Goal: Information Seeking & Learning: Learn about a topic

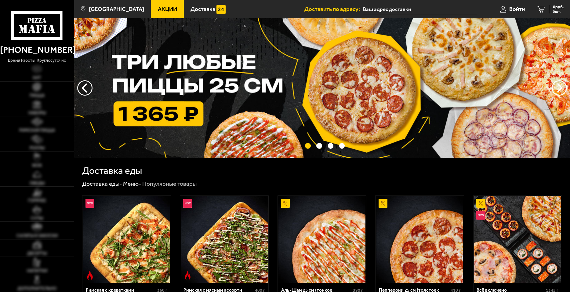
type input "[STREET_ADDRESS]"
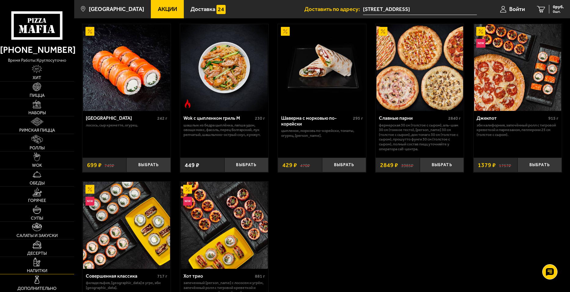
scroll to position [366, 0]
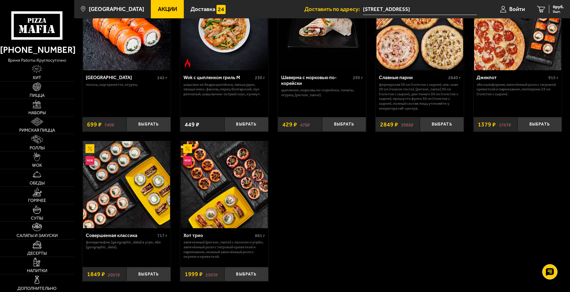
click at [31, 27] on use at bounding box center [32, 29] width 5 height 8
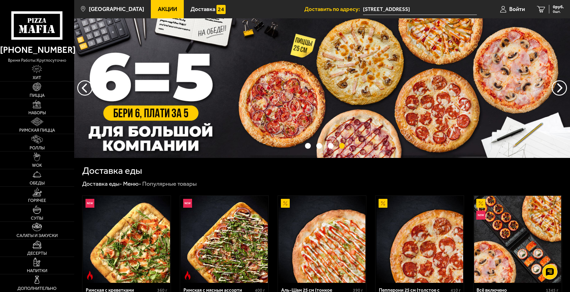
click at [158, 9] on span "Акции" at bounding box center [167, 9] width 19 height 6
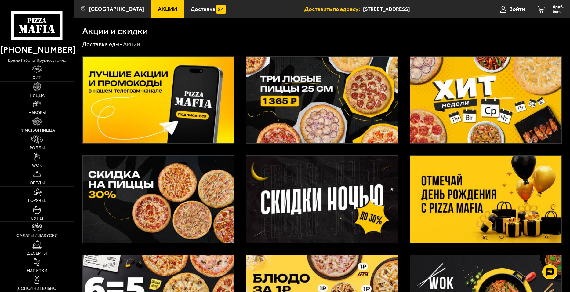
scroll to position [41, 0]
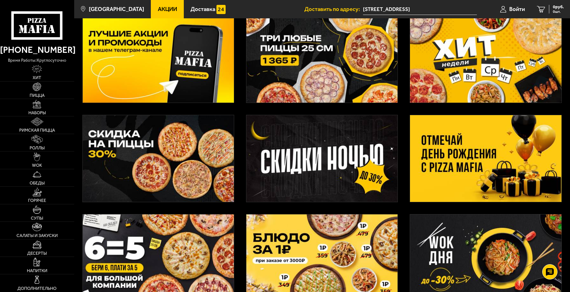
click at [480, 245] on img at bounding box center [485, 257] width 151 height 87
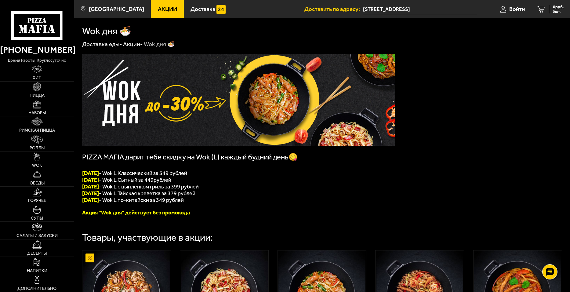
click at [158, 8] on span "Акции" at bounding box center [167, 9] width 19 height 6
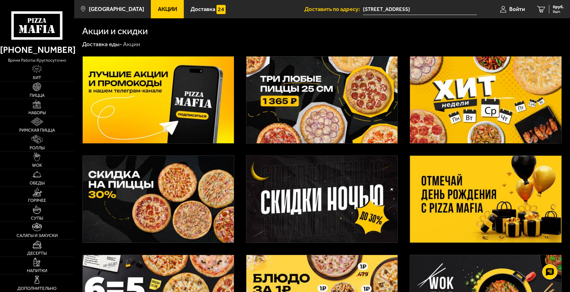
click at [157, 73] on img at bounding box center [158, 99] width 151 height 87
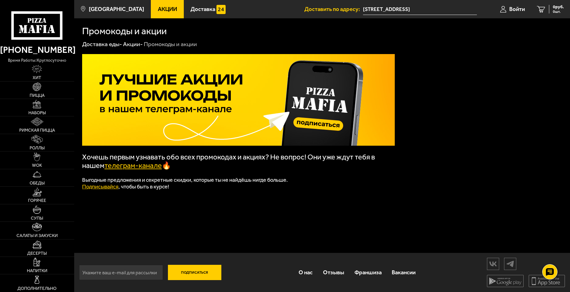
click at [138, 169] on link "телеграм-канале" at bounding box center [132, 165] width 57 height 9
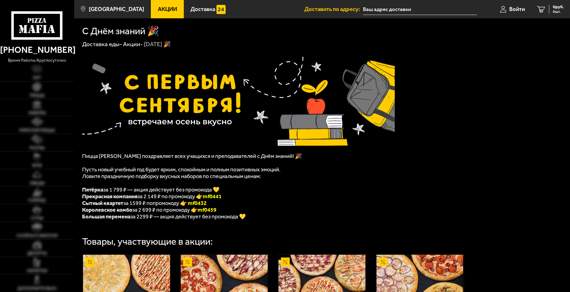
type input "[STREET_ADDRESS]"
click at [158, 8] on span "Акции" at bounding box center [167, 9] width 19 height 6
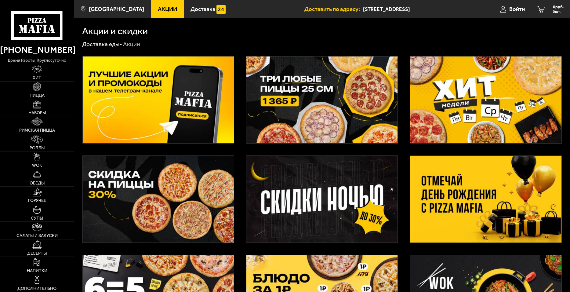
click at [196, 216] on img at bounding box center [158, 199] width 151 height 87
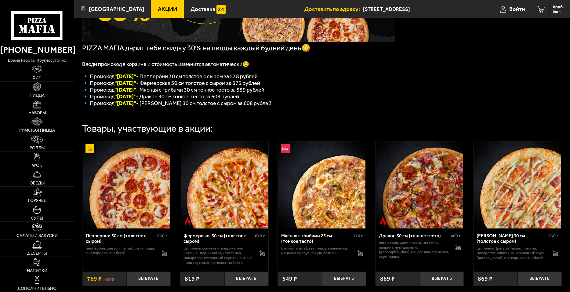
scroll to position [51, 0]
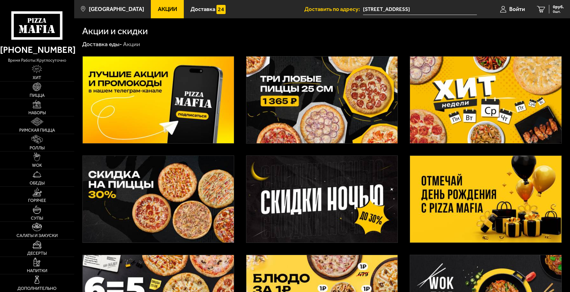
click at [469, 86] on img at bounding box center [485, 99] width 151 height 87
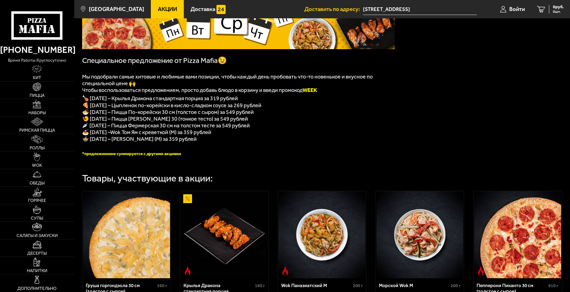
scroll to position [82, 0]
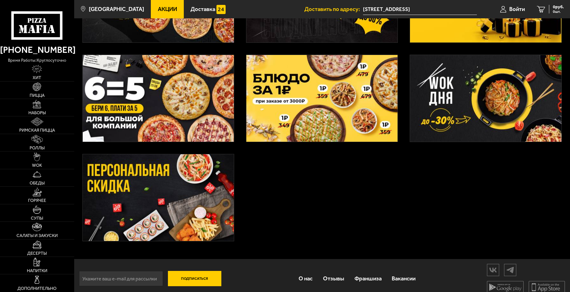
scroll to position [204, 0]
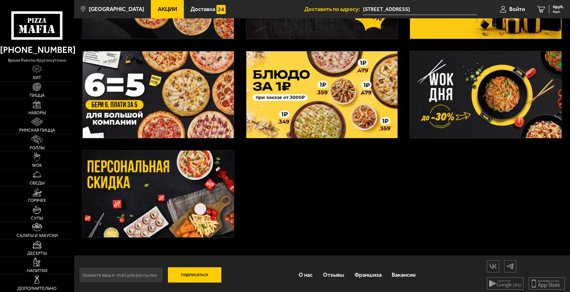
click at [185, 197] on img at bounding box center [158, 194] width 151 height 87
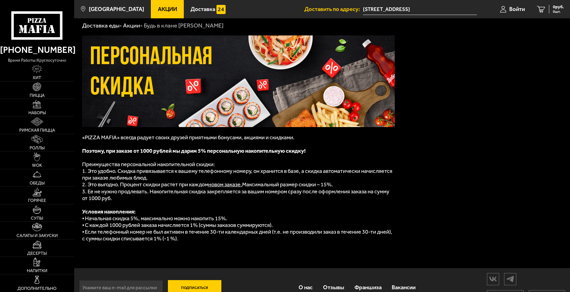
scroll to position [35, 0]
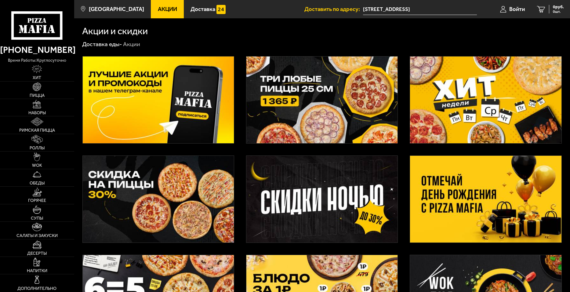
click at [318, 193] on img at bounding box center [321, 199] width 151 height 87
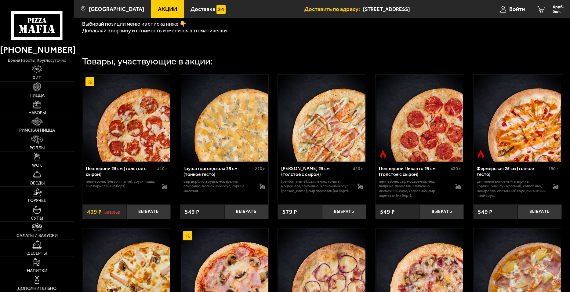
scroll to position [163, 0]
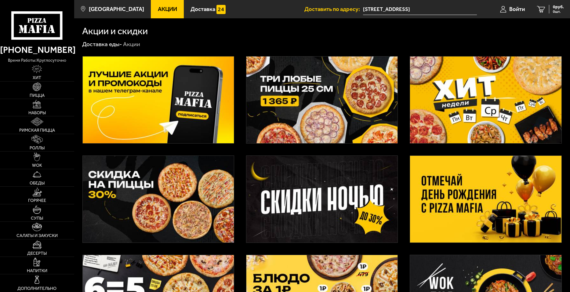
click at [181, 124] on img at bounding box center [158, 99] width 151 height 87
